Goal: Task Accomplishment & Management: Manage account settings

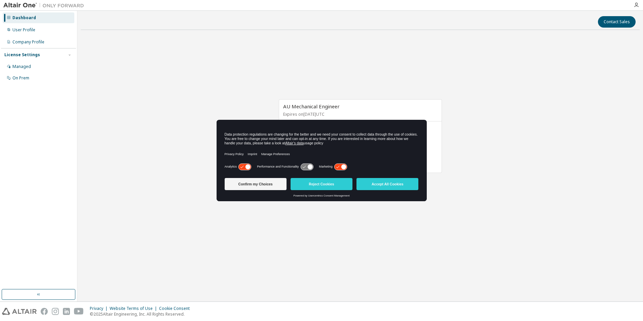
click at [385, 185] on button "Accept All Cookies" at bounding box center [388, 184] width 62 height 12
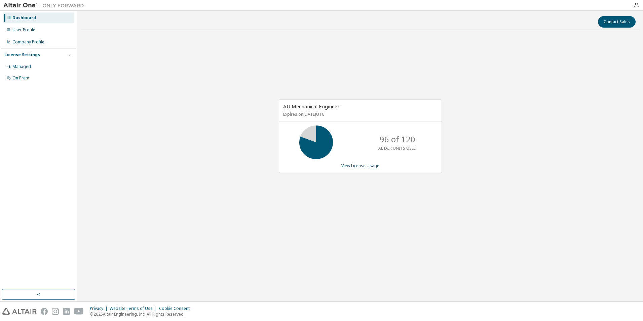
click at [25, 5] on img at bounding box center [45, 5] width 84 height 7
click at [55, 6] on img at bounding box center [45, 5] width 84 height 7
click at [349, 166] on link "View License Usage" at bounding box center [360, 166] width 38 height 6
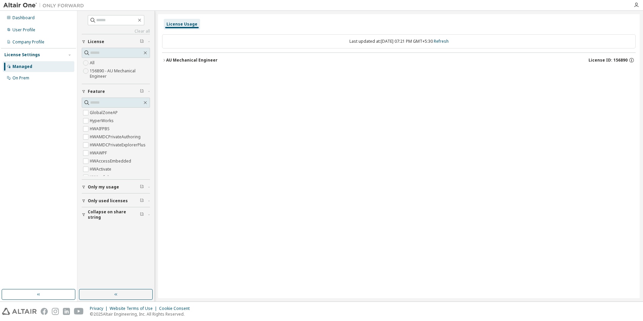
click at [102, 186] on span "Only my usage" at bounding box center [103, 186] width 31 height 5
click at [329, 98] on div "License Usage Last updated at: Tue 2025-10-07 07:21 PM GMT+5:30 Refresh AU Mech…" at bounding box center [399, 156] width 482 height 284
click at [102, 294] on button "button" at bounding box center [116, 294] width 74 height 11
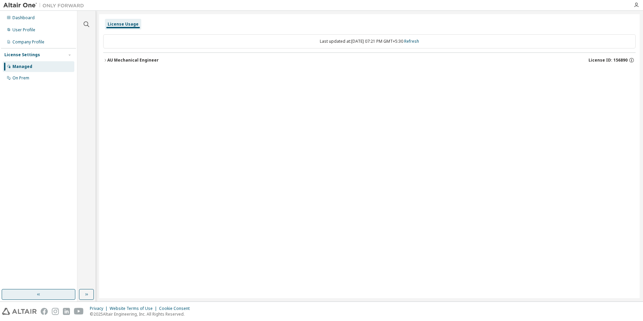
click at [56, 293] on button "button" at bounding box center [39, 294] width 74 height 11
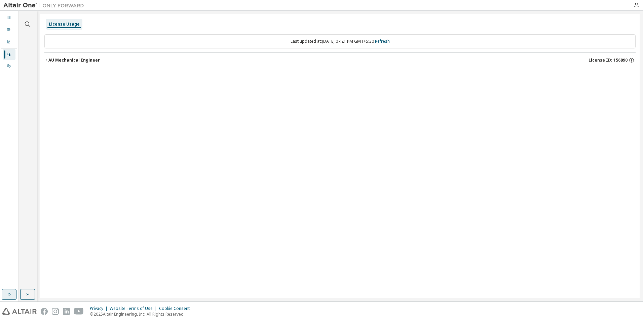
click at [14, 295] on button "button" at bounding box center [9, 294] width 15 height 11
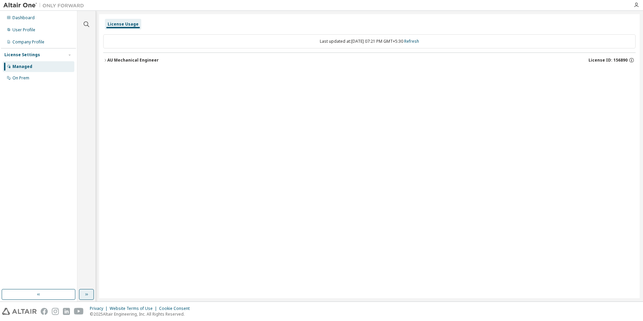
click at [86, 296] on icon "button" at bounding box center [86, 294] width 5 height 5
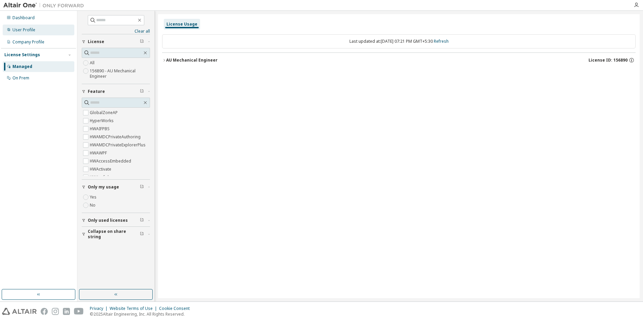
click at [21, 32] on div "User Profile" at bounding box center [23, 29] width 23 height 5
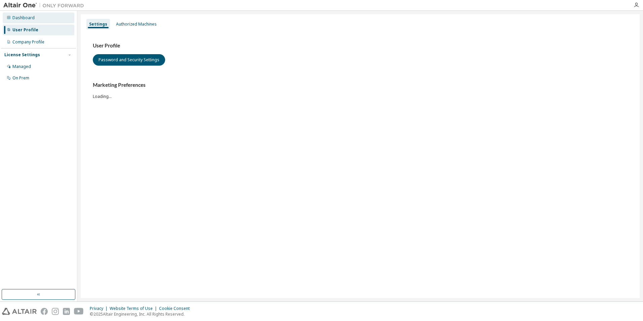
click at [25, 18] on div "Dashboard" at bounding box center [23, 17] width 22 height 5
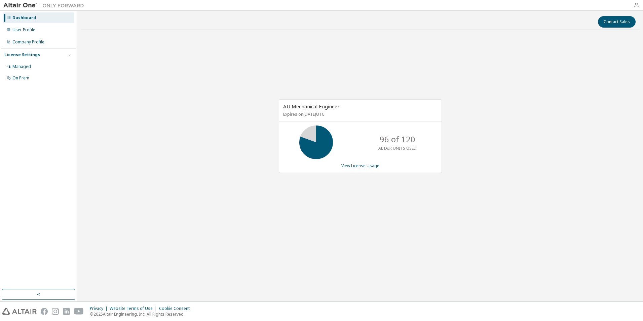
click at [637, 4] on icon "button" at bounding box center [636, 4] width 5 height 5
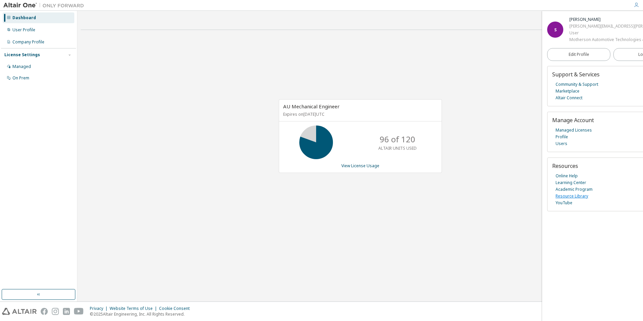
click at [580, 199] on link "Resource Library" at bounding box center [572, 196] width 33 height 7
